Goal: Task Accomplishment & Management: Manage account settings

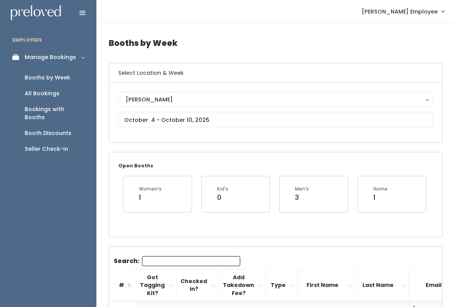
click at [164, 261] on input "Search:" at bounding box center [191, 261] width 98 height 10
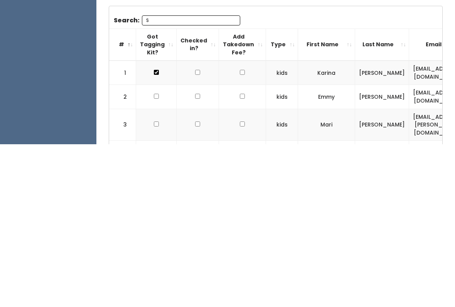
scroll to position [78, 0]
type input "S"
click at [355, 191] on th "First Name" at bounding box center [326, 207] width 57 height 32
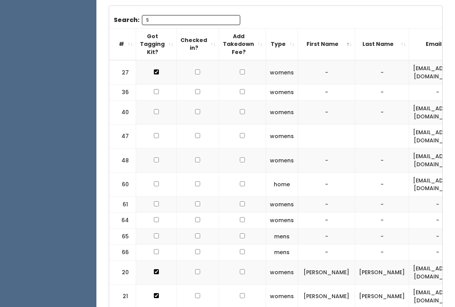
click at [355, 42] on th "First Name" at bounding box center [326, 44] width 57 height 32
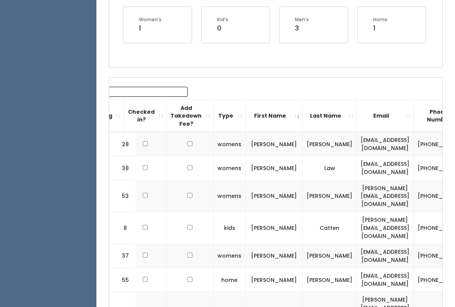
scroll to position [151, 0]
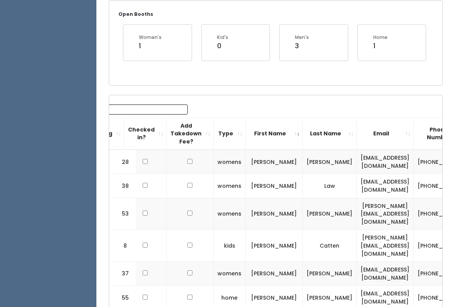
click at [303, 132] on th "First Name" at bounding box center [274, 134] width 57 height 32
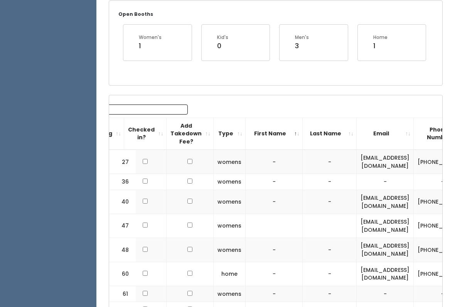
scroll to position [152, 0]
click at [303, 128] on th "First Name" at bounding box center [274, 134] width 57 height 32
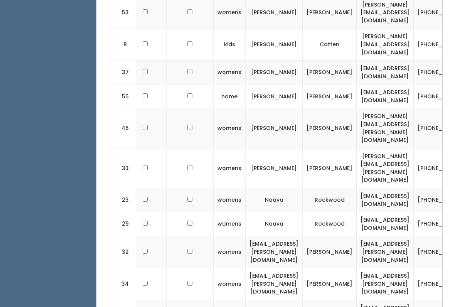
scroll to position [0, 0]
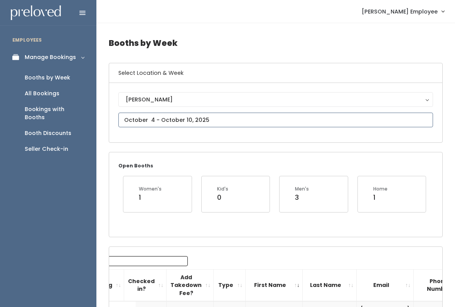
click at [316, 118] on input "text" at bounding box center [275, 120] width 315 height 15
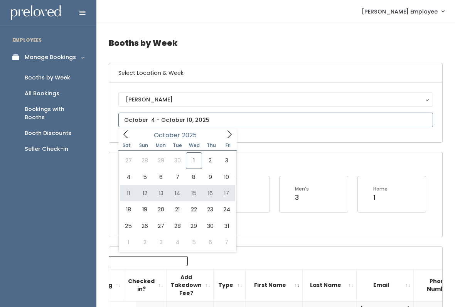
type input "October 11 to October 17"
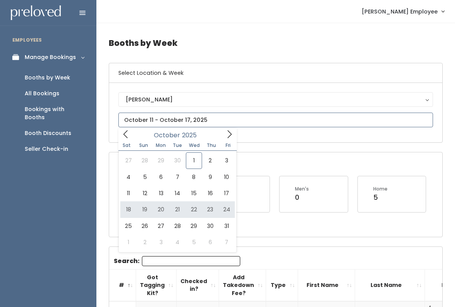
type input "October 18 to October 24"
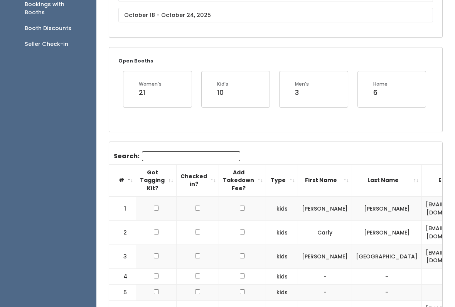
scroll to position [95, 0]
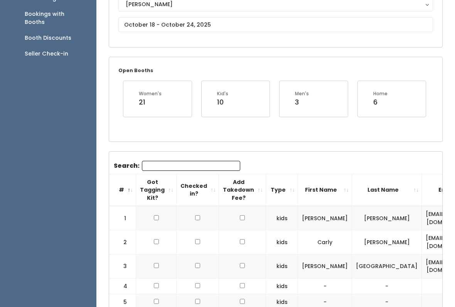
click at [207, 165] on input "Search:" at bounding box center [191, 166] width 98 height 10
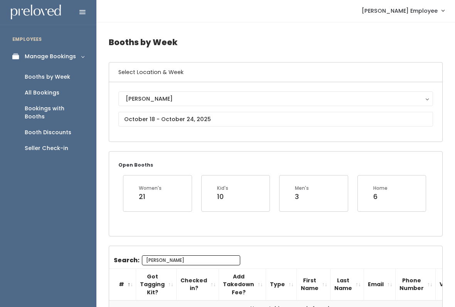
scroll to position [0, 0]
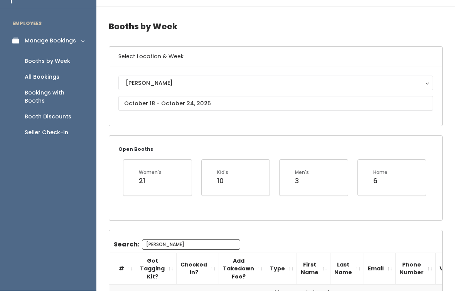
type input "[PERSON_NAME]"
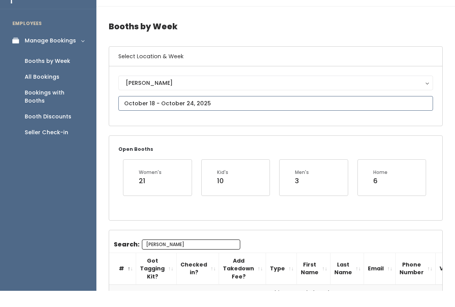
click at [207, 105] on body "EMPLOYEES Manage Bookings Booths by Week All Bookings Bookings with Booths Boot…" at bounding box center [227, 188] width 455 height 376
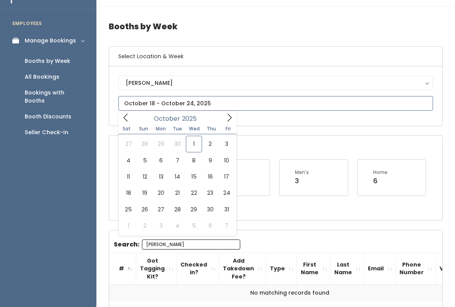
scroll to position [17, 0]
type input "October 11 to October 17"
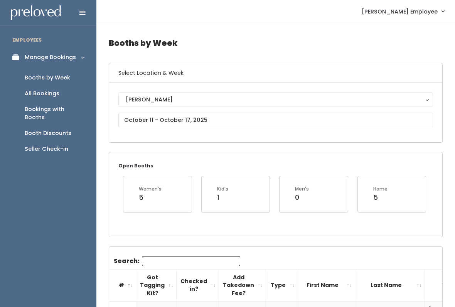
click at [178, 259] on input "Search:" at bounding box center [191, 261] width 98 height 10
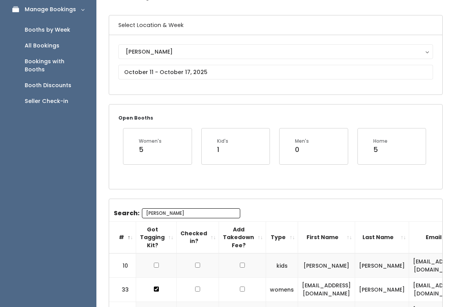
scroll to position [46, 0]
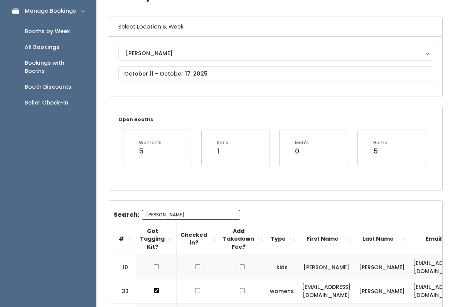
type input "[PERSON_NAME]"
click at [404, 73] on input "text" at bounding box center [275, 73] width 315 height 15
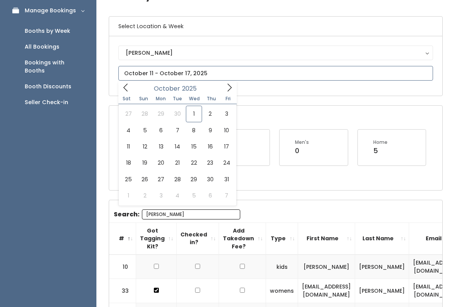
scroll to position [47, 0]
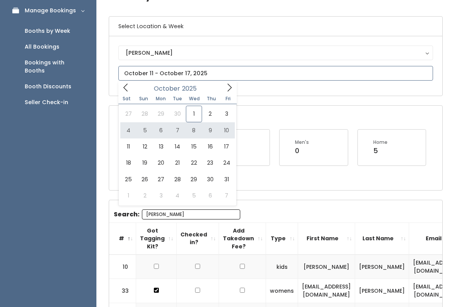
type input "[DATE] to [DATE]"
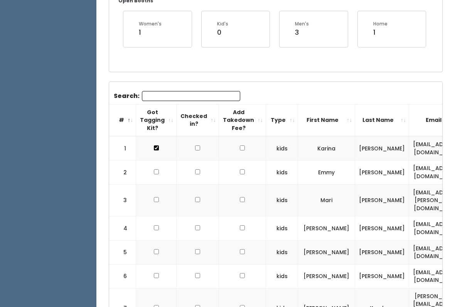
scroll to position [165, 0]
click at [213, 95] on input "Search:" at bounding box center [191, 96] width 98 height 10
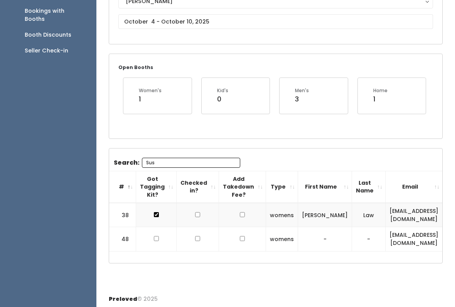
scroll to position [75, 0]
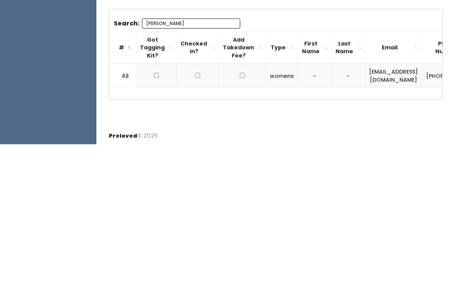
type input "[PERSON_NAME]"
click at [319, 195] on th "First Name" at bounding box center [315, 211] width 34 height 32
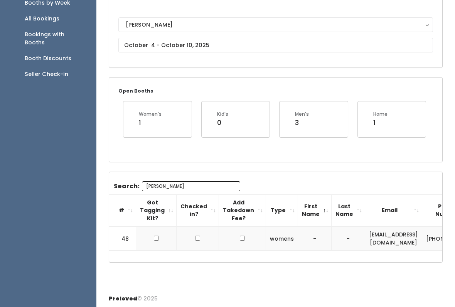
click at [320, 207] on th "First Name" at bounding box center [315, 211] width 34 height 32
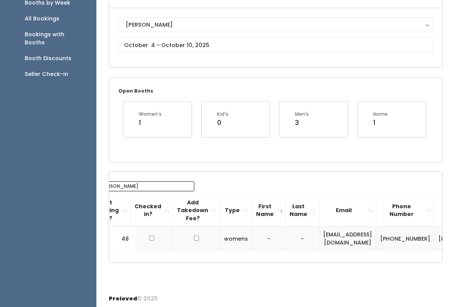
scroll to position [0, 46]
click at [259, 238] on td "-" at bounding box center [269, 239] width 34 height 24
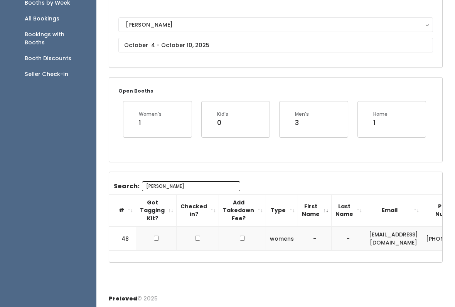
scroll to position [0, 0]
click at [155, 237] on input "checkbox" at bounding box center [156, 238] width 5 height 5
checkbox input "true"
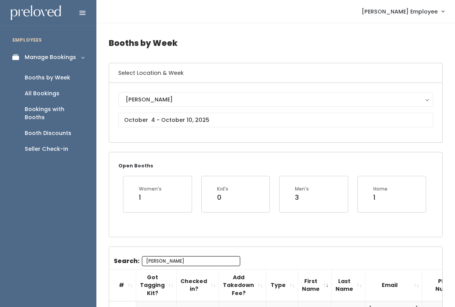
click at [173, 259] on input "[PERSON_NAME]" at bounding box center [191, 261] width 98 height 10
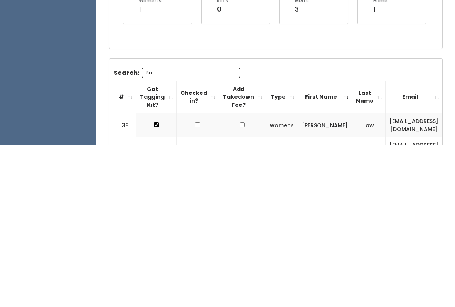
type input "S"
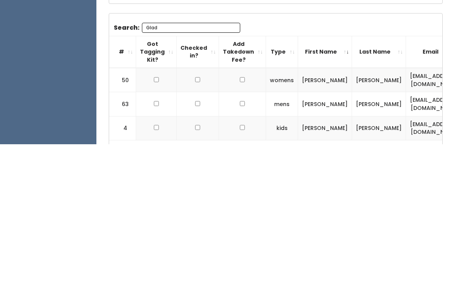
scroll to position [72, 0]
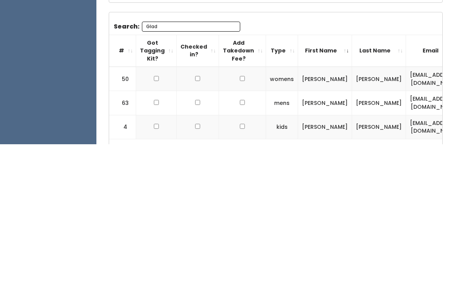
type input "Glad"
click at [155, 239] on input "checkbox" at bounding box center [156, 241] width 5 height 5
checkbox input "true"
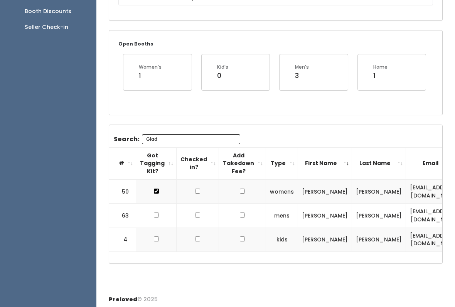
click at [157, 216] on input "checkbox" at bounding box center [156, 215] width 5 height 5
checkbox input "true"
